Goal: Information Seeking & Learning: Learn about a topic

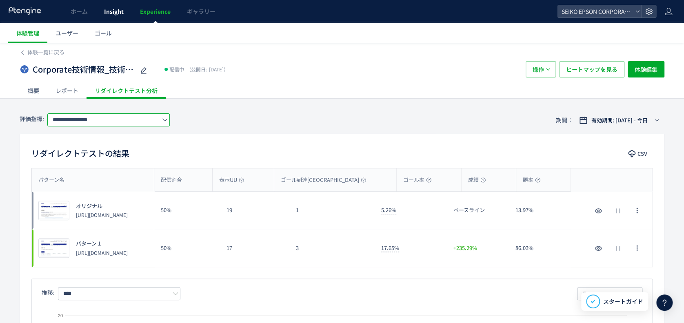
drag, startPoint x: 131, startPoint y: 7, endPoint x: 123, endPoint y: 11, distance: 9.0
click at [137, 9] on ul "ホーム Insight Experience ギャラリー" at bounding box center [142, 11] width 161 height 23
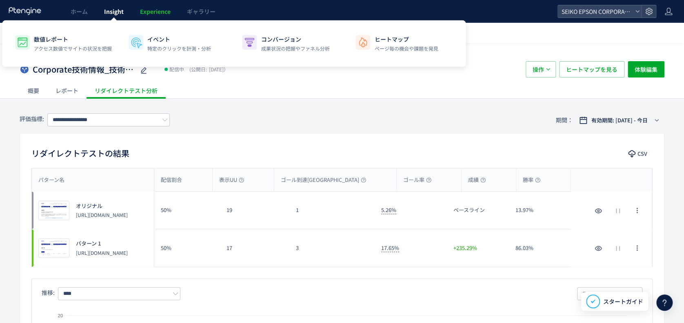
click at [119, 12] on span "Insight" at bounding box center [114, 11] width 20 height 8
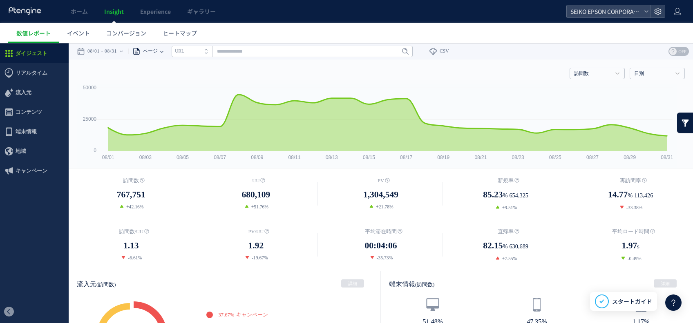
click at [147, 49] on span "ページ" at bounding box center [148, 51] width 17 height 16
click at [176, 84] on li "ページグループ" at bounding box center [162, 82] width 48 height 11
click at [262, 56] on input "text" at bounding box center [311, 51] width 241 height 11
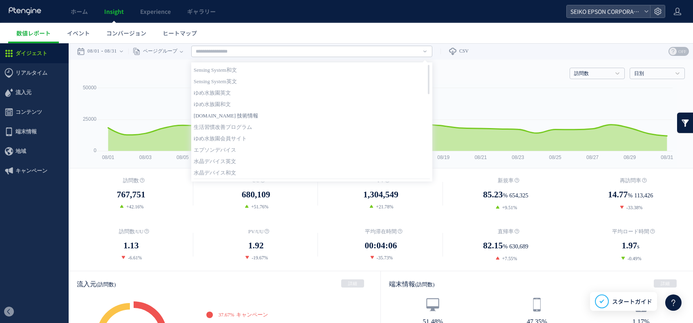
click at [270, 116] on link "[DOMAIN_NAME] 技術情報" at bounding box center [312, 116] width 236 height 11
type input "**********"
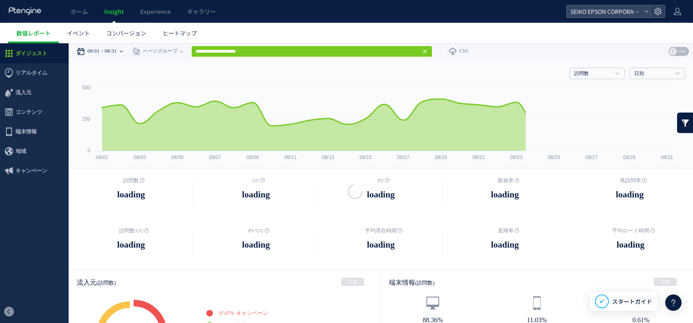
click at [91, 49] on time "08/01" at bounding box center [93, 51] width 12 height 16
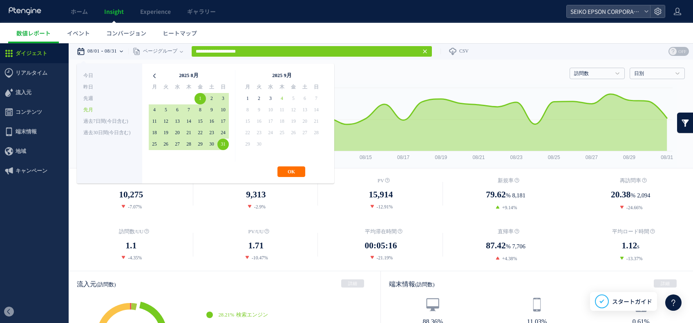
click at [157, 74] on icon at bounding box center [154, 75] width 11 height 11
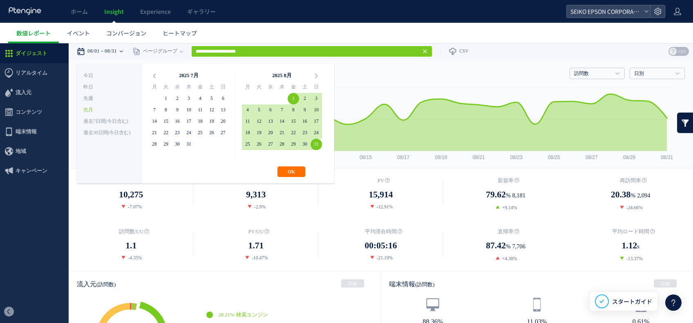
click at [157, 74] on icon at bounding box center [154, 75] width 11 height 11
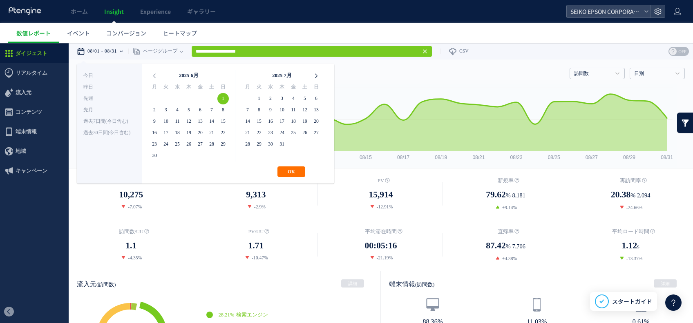
click at [315, 75] on icon at bounding box center [315, 75] width 11 height 11
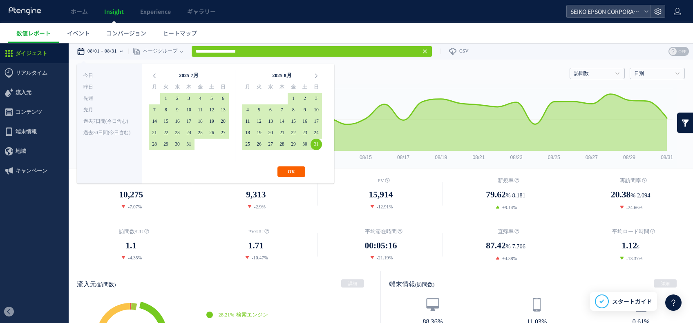
click at [284, 170] on button "OK" at bounding box center [291, 172] width 28 height 11
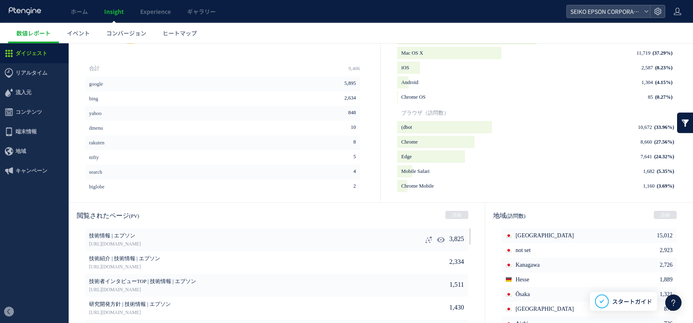
scroll to position [381, 0]
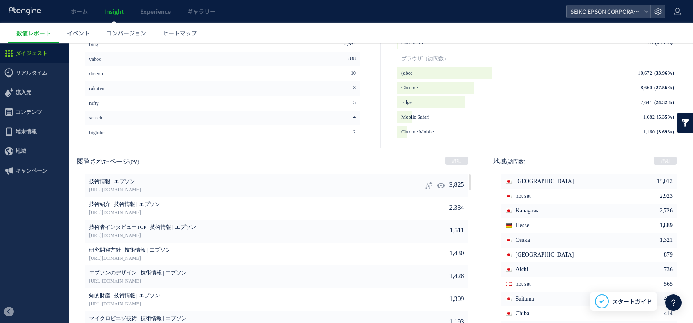
click at [426, 188] on use at bounding box center [429, 185] width 7 height 7
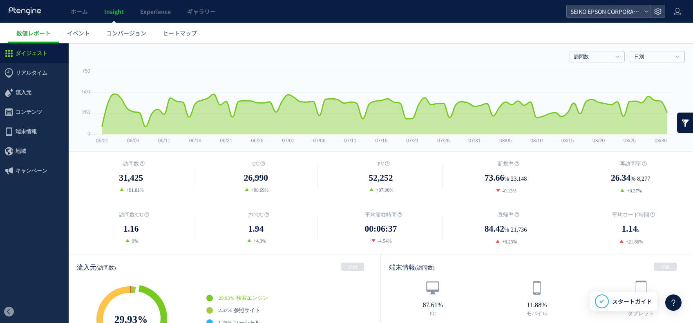
scroll to position [0, 0]
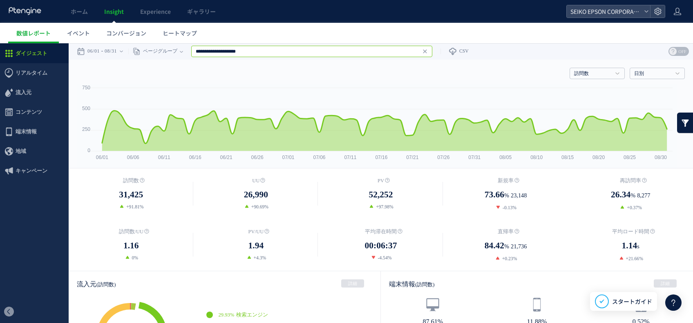
click at [432, 54] on input "**********" at bounding box center [311, 51] width 241 height 11
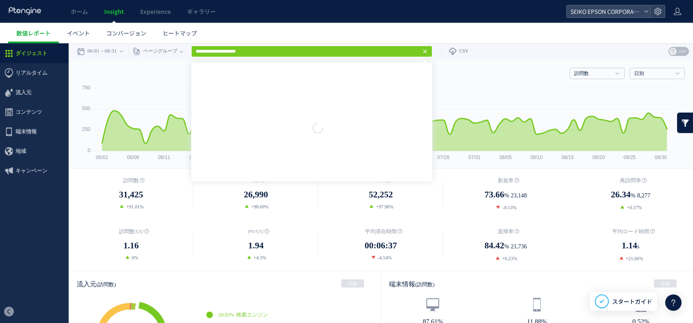
click at [428, 51] on icon at bounding box center [424, 51] width 7 height 7
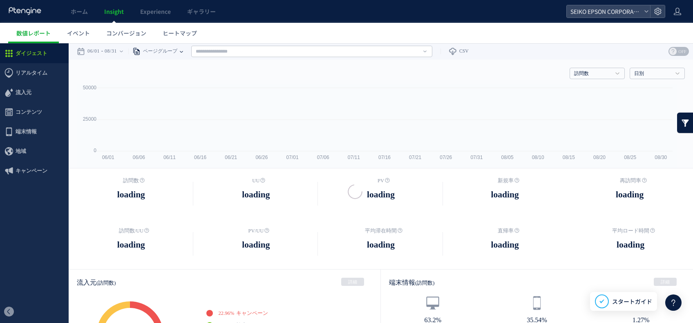
click at [180, 50] on div "ページグループ" at bounding box center [153, 51] width 51 height 16
click at [190, 51] on div "ページ ページグループ パラメーター除去後 ページ ページグループ パラメーター除去後 タイトル名 URL" at bounding box center [280, 51] width 304 height 16
click at [183, 49] on icon at bounding box center [181, 51] width 3 height 16
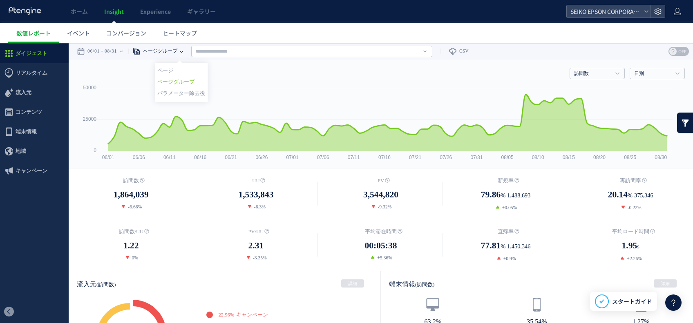
drag, startPoint x: 185, startPoint y: 49, endPoint x: 171, endPoint y: 49, distance: 14.3
click at [171, 49] on span "ページグループ" at bounding box center [158, 51] width 37 height 16
click at [180, 49] on div "ページグループ" at bounding box center [153, 51] width 51 height 16
click at [186, 68] on li "ページ" at bounding box center [181, 70] width 48 height 11
drag, startPoint x: 235, startPoint y: 69, endPoint x: 243, endPoint y: 52, distance: 18.7
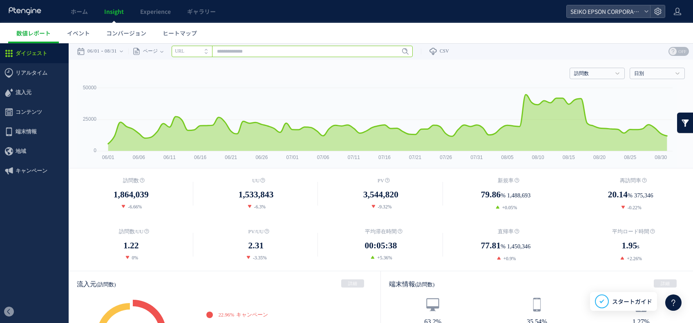
click at [243, 52] on input "text" at bounding box center [292, 51] width 241 height 11
paste input "**********"
drag, startPoint x: 334, startPoint y: 95, endPoint x: 400, endPoint y: 48, distance: 80.5
click at [363, 90] on rect at bounding box center [377, 126] width 600 height 84
type input "**********"
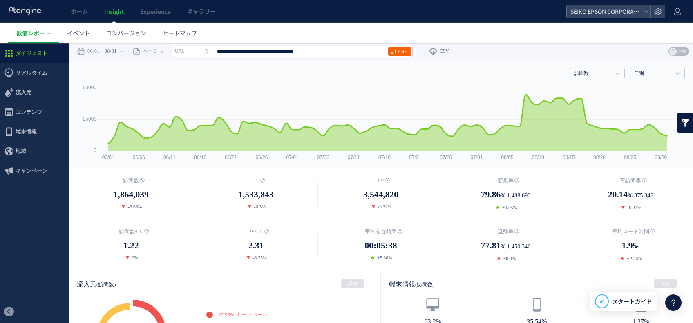
click at [400, 49] on link "Enter" at bounding box center [399, 51] width 23 height 9
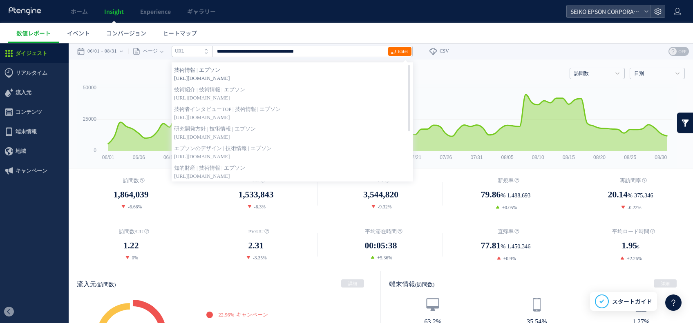
click at [216, 68] on strong "技術情報 | エプソン" at bounding box center [292, 70] width 236 height 8
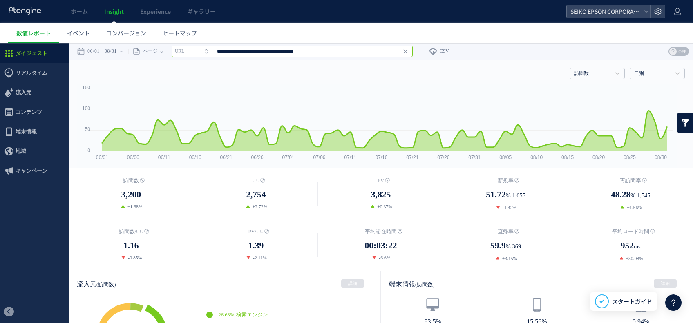
drag, startPoint x: 231, startPoint y: 51, endPoint x: 237, endPoint y: 51, distance: 5.7
click at [231, 51] on input "**********" at bounding box center [292, 51] width 241 height 11
drag, startPoint x: 332, startPoint y: 55, endPoint x: 194, endPoint y: 76, distance: 138.7
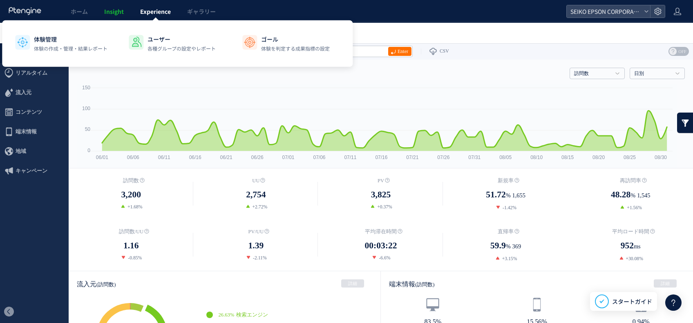
click at [138, 16] on link "Experience" at bounding box center [155, 11] width 47 height 23
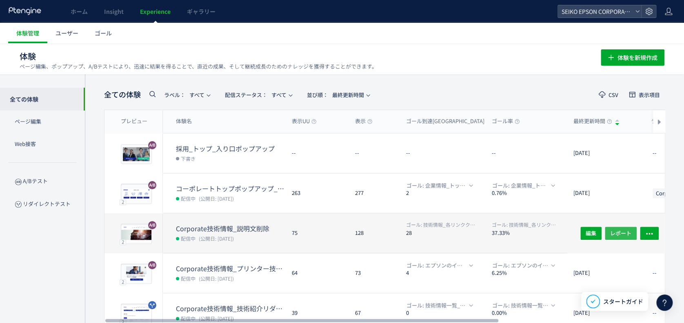
click at [621, 233] on span "レポート" at bounding box center [621, 233] width 21 height 13
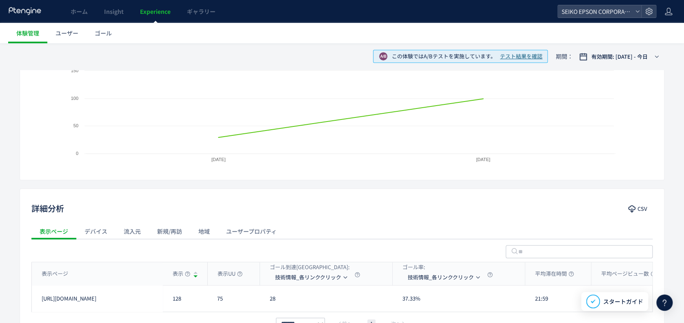
scroll to position [7, 0]
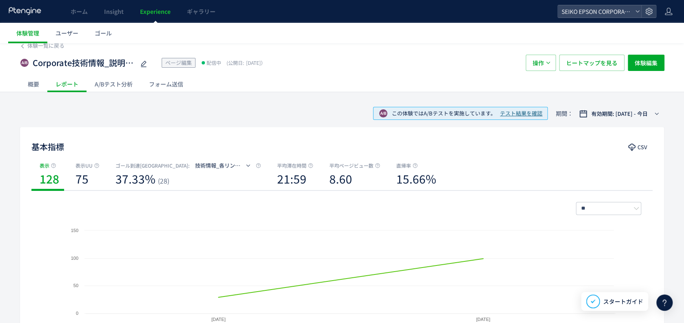
click at [127, 90] on div "A/Bテスト分析" at bounding box center [114, 84] width 54 height 16
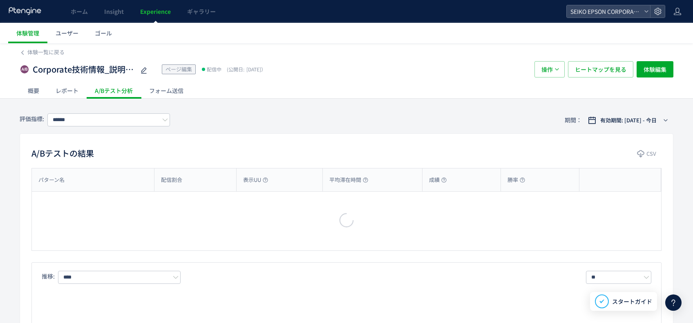
click at [127, 83] on div at bounding box center [346, 161] width 693 height 323
type input "**********"
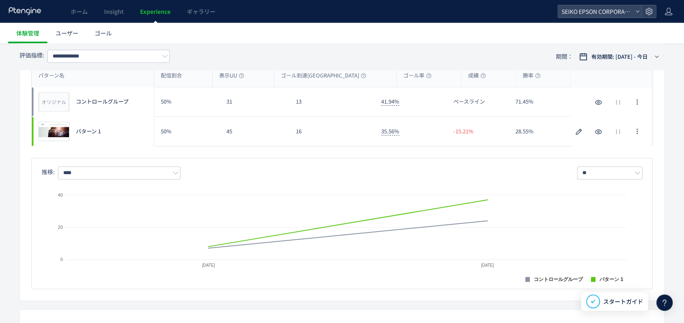
scroll to position [109, 0]
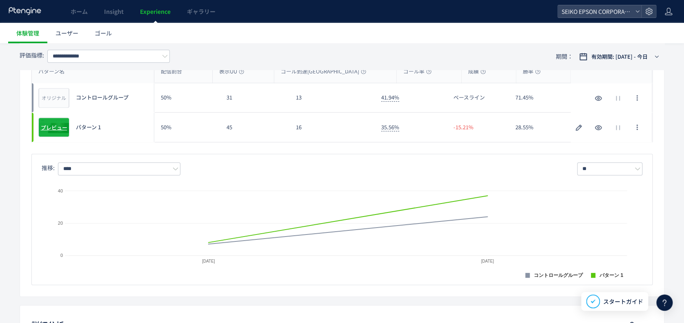
click at [51, 134] on div "プレビュー" at bounding box center [53, 128] width 31 height 20
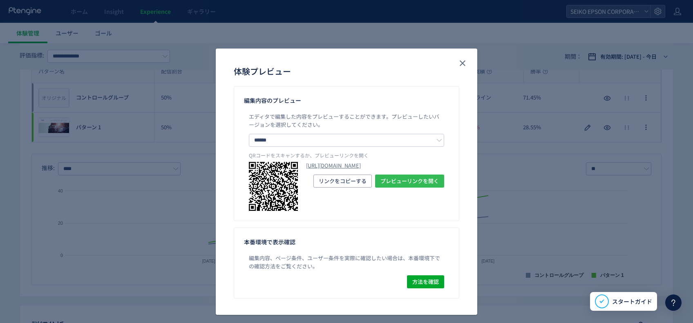
click at [375, 188] on button "プレビューリンクを開く" at bounding box center [409, 181] width 69 height 13
click at [448, 65] on div "体験プレビュー" at bounding box center [346, 71] width 225 height 13
click at [456, 66] on button "close" at bounding box center [462, 63] width 13 height 13
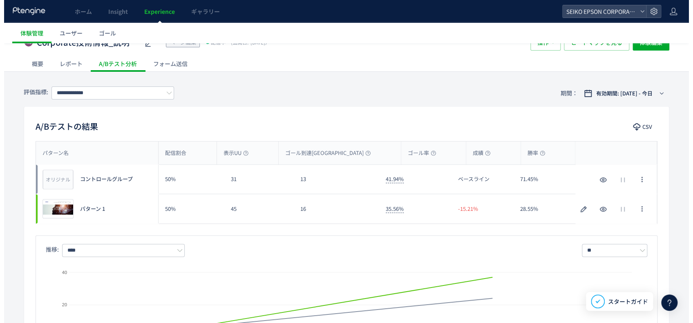
scroll to position [0, 0]
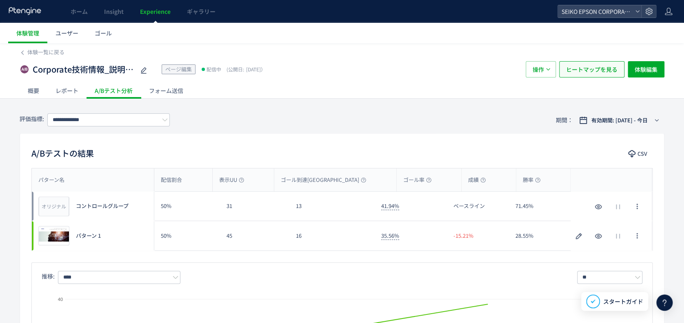
click at [584, 62] on span "ヒートマップを見る" at bounding box center [591, 69] width 51 height 16
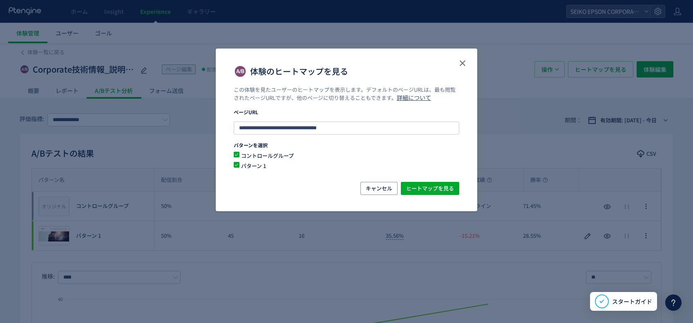
click at [432, 181] on div "**********" at bounding box center [346, 134] width 261 height 96
click at [426, 176] on div "**********" at bounding box center [346, 134] width 261 height 96
click at [422, 195] on div "キャンセル ヒートマップを見る" at bounding box center [346, 188] width 225 height 13
click at [421, 189] on span "ヒートマップを見る" at bounding box center [430, 188] width 48 height 13
